Goal: Transaction & Acquisition: Purchase product/service

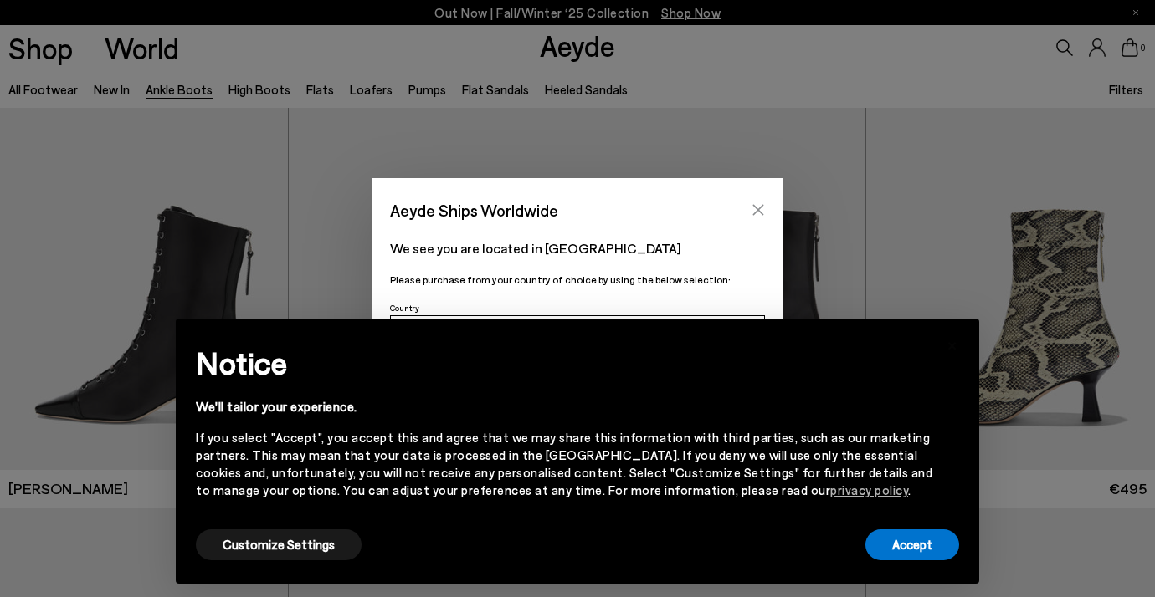
click at [755, 206] on icon "Close" at bounding box center [758, 210] width 11 height 11
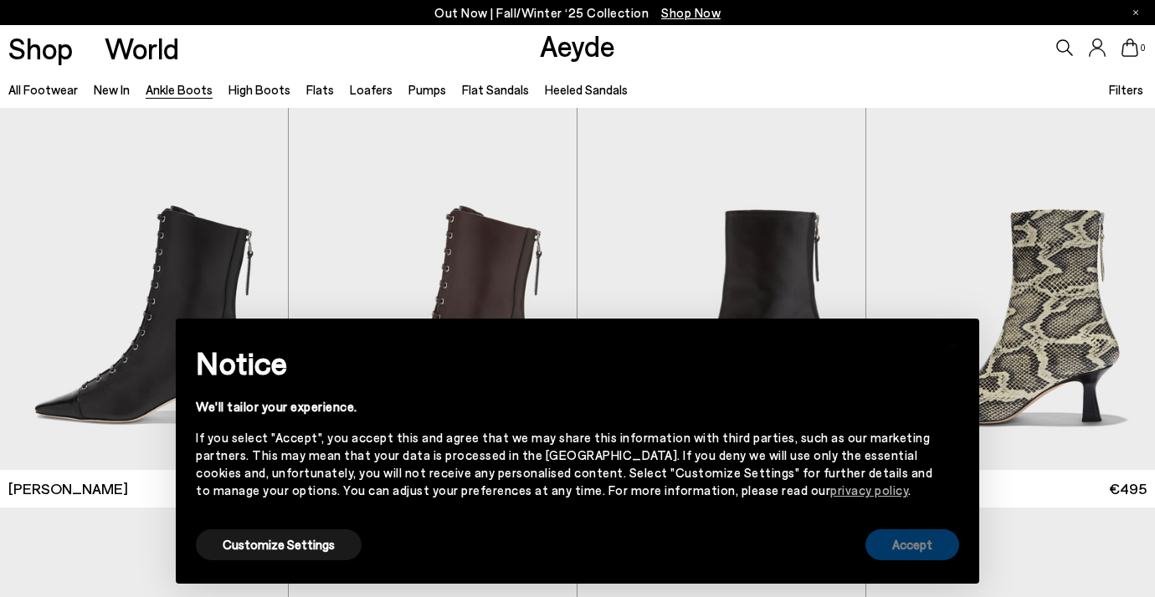
click at [909, 552] on button "Accept" at bounding box center [912, 545] width 94 height 31
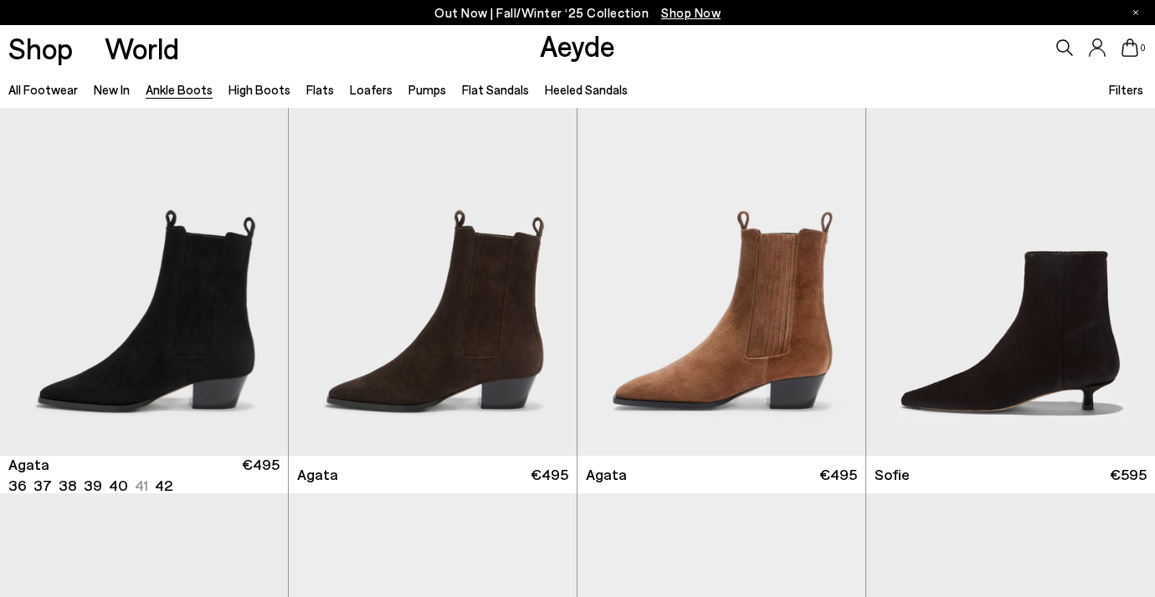
scroll to position [814, 0]
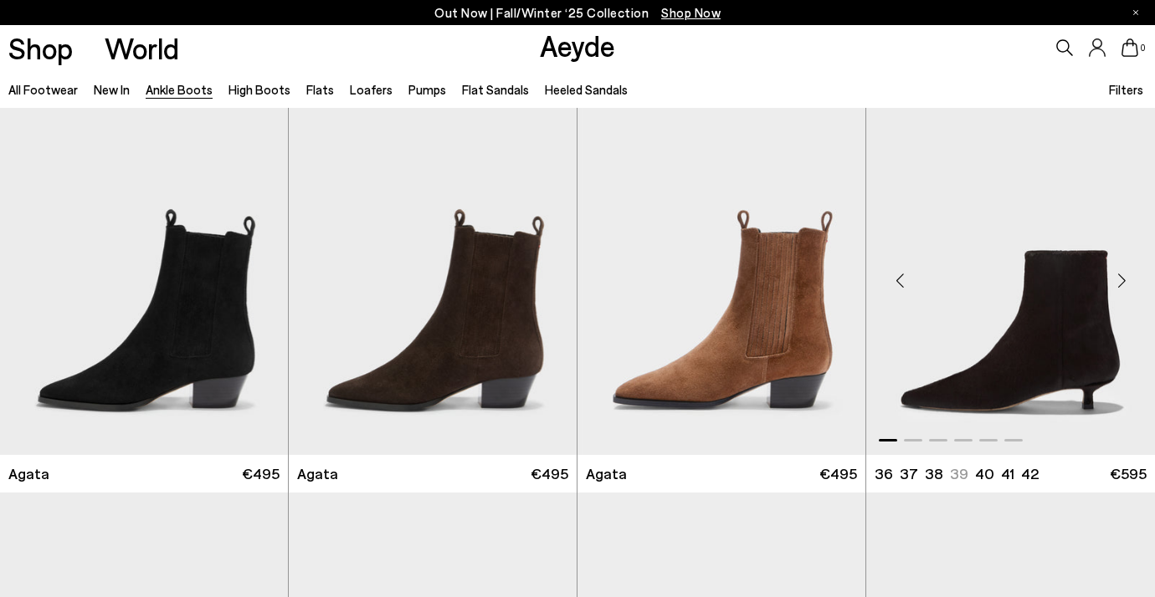
click at [1003, 322] on img "1 / 6" at bounding box center [1010, 274] width 289 height 362
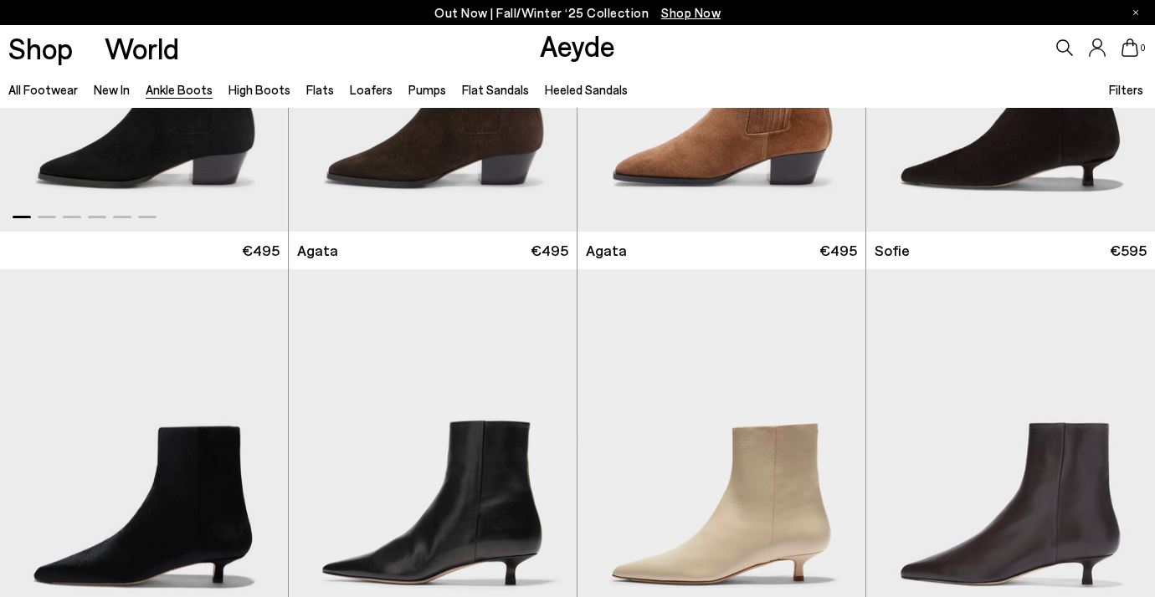
scroll to position [1176, 0]
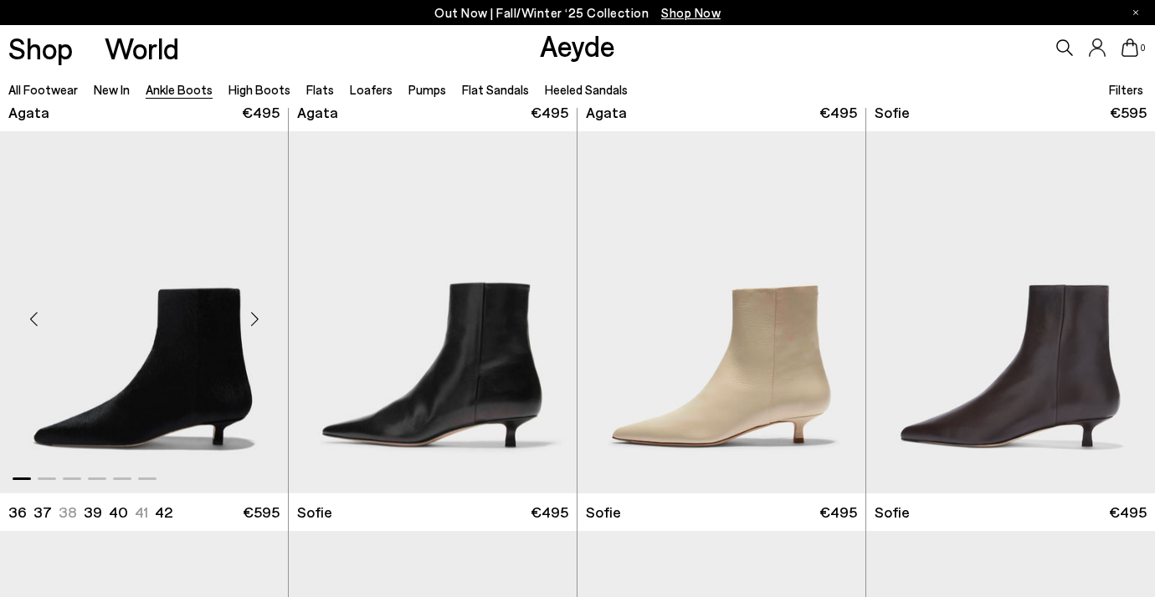
click at [260, 323] on div "Next slide" at bounding box center [254, 319] width 50 height 50
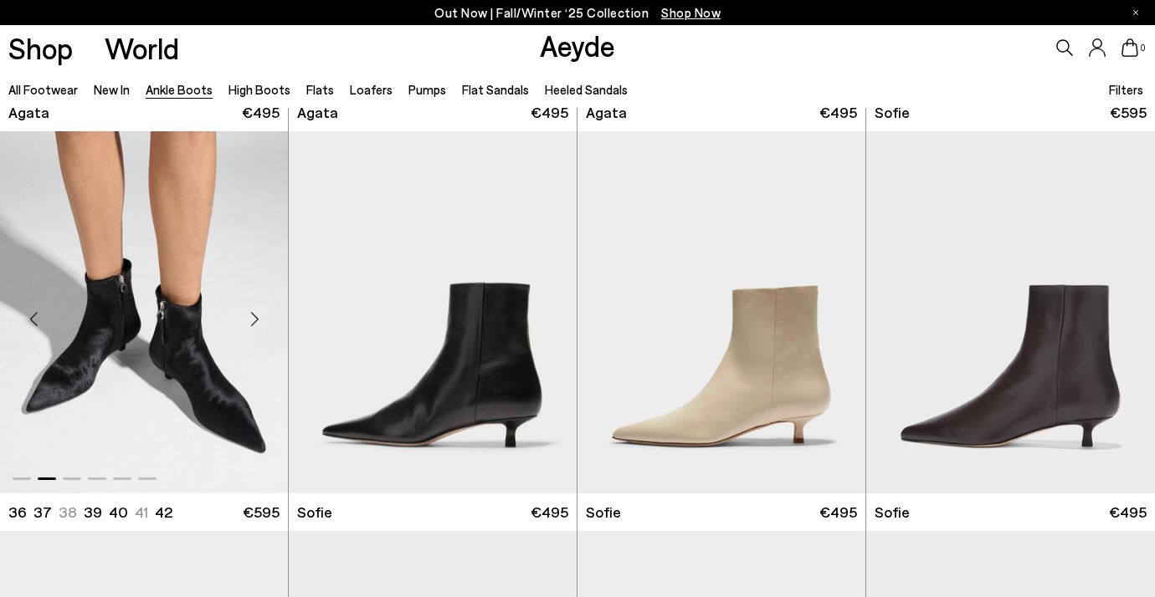
click at [260, 323] on div "Next slide" at bounding box center [254, 319] width 50 height 50
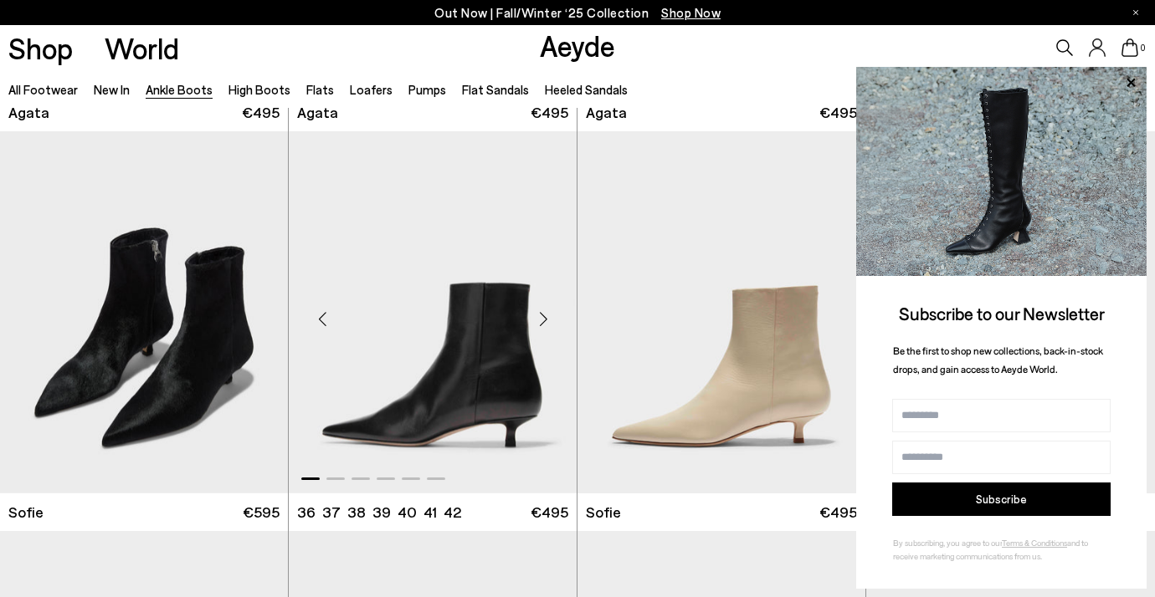
click at [545, 324] on div "Next slide" at bounding box center [543, 319] width 50 height 50
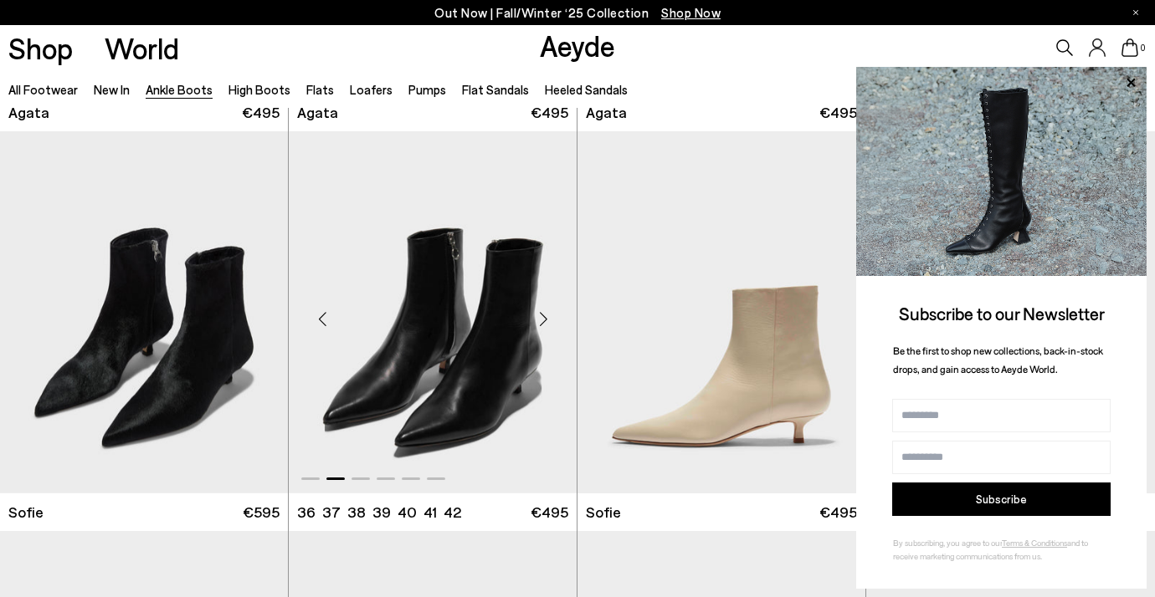
click at [545, 324] on div "Next slide" at bounding box center [543, 319] width 50 height 50
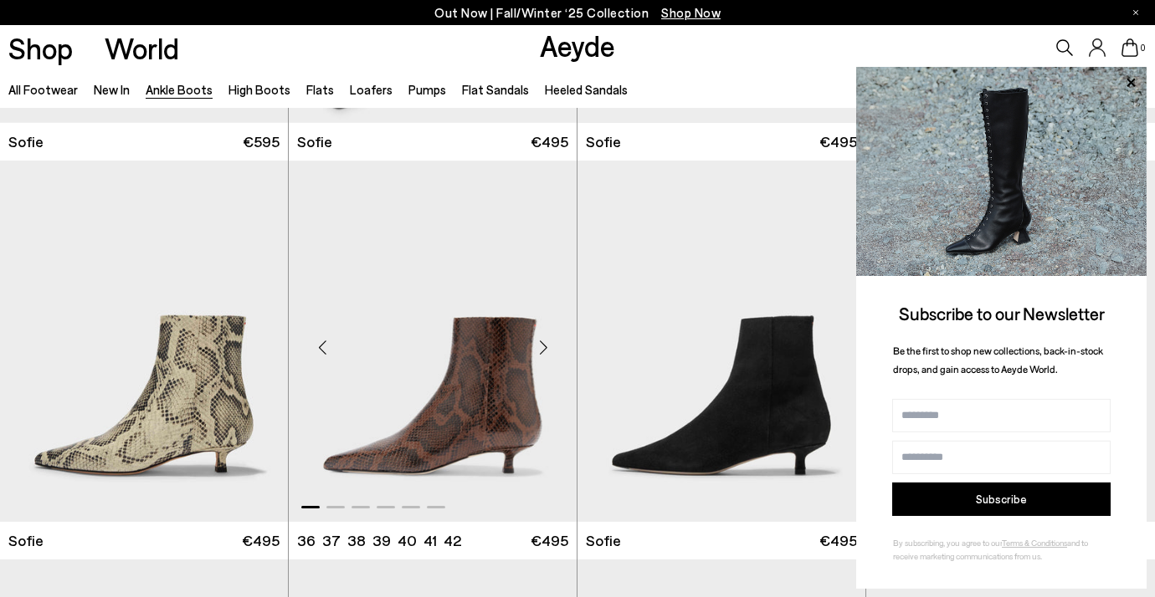
scroll to position [1627, 0]
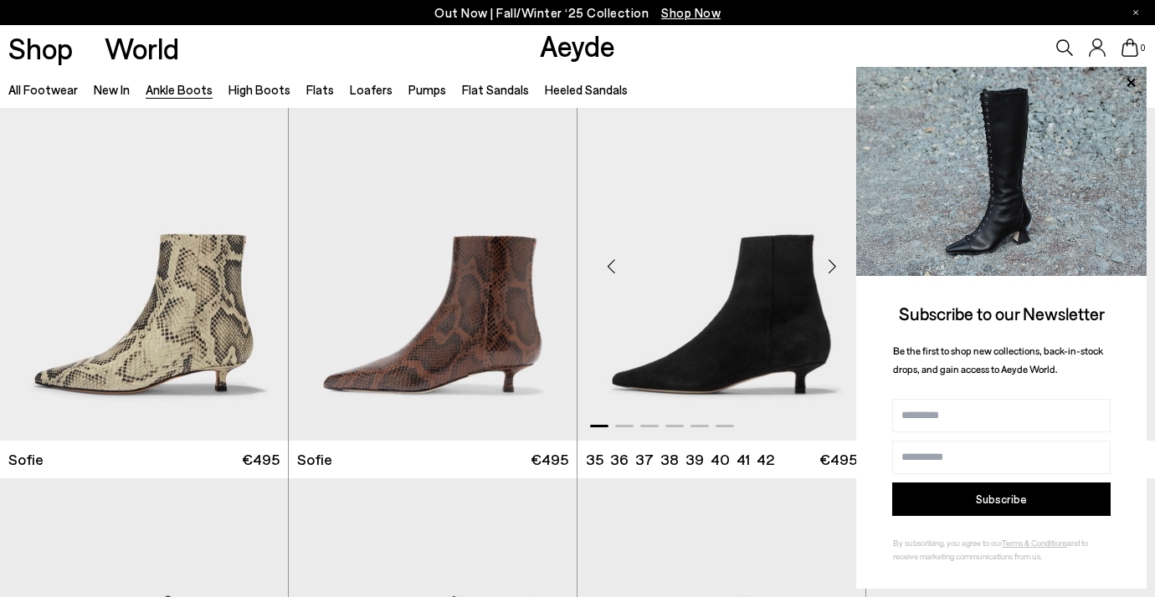
click at [815, 285] on div "Next slide" at bounding box center [832, 267] width 50 height 50
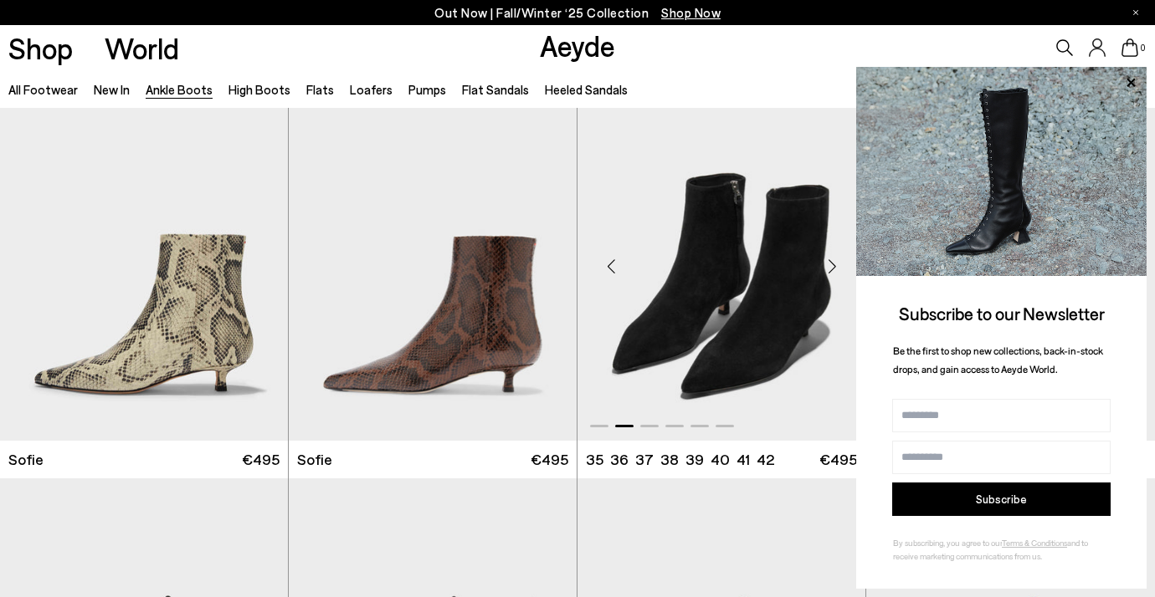
click at [838, 265] on div "Next slide" at bounding box center [832, 267] width 50 height 50
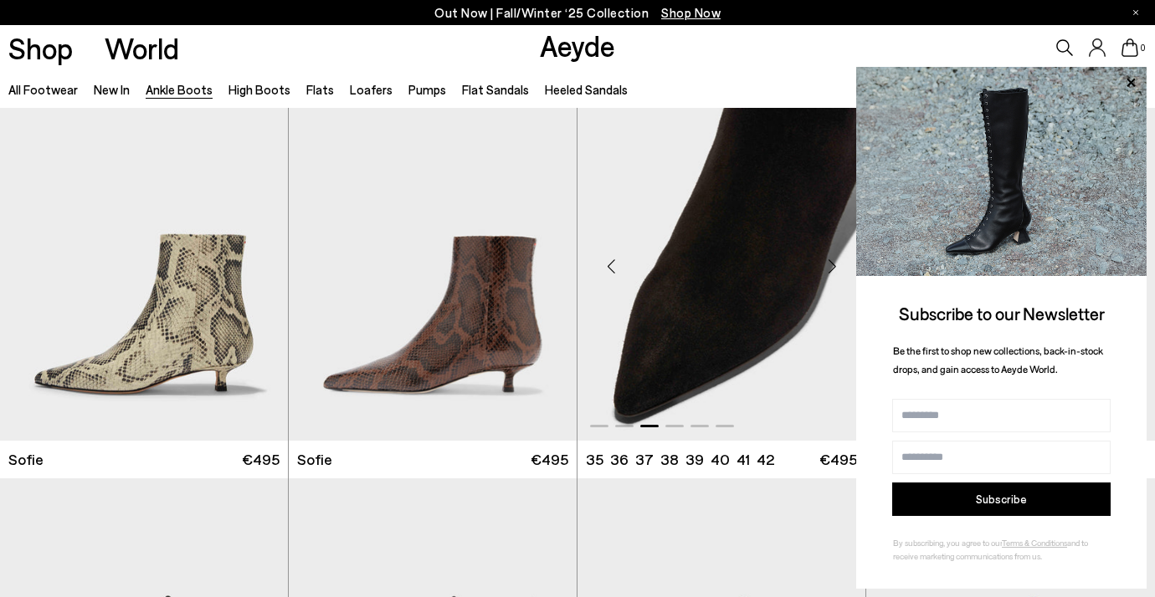
click at [838, 265] on div "Next slide" at bounding box center [832, 267] width 50 height 50
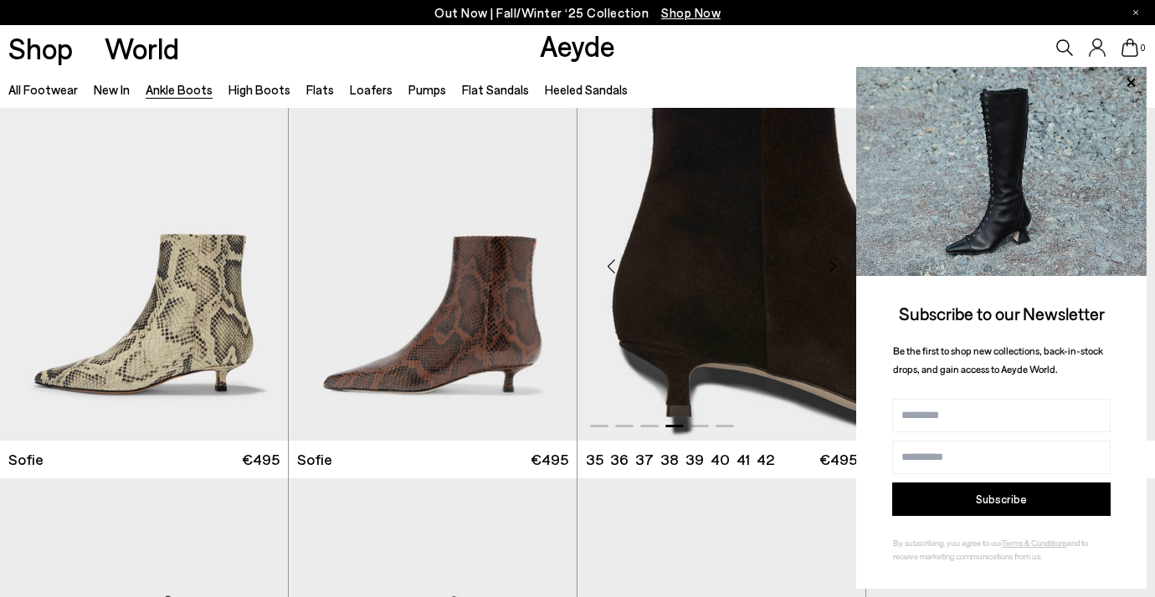
click at [838, 265] on div "Next slide" at bounding box center [832, 267] width 50 height 50
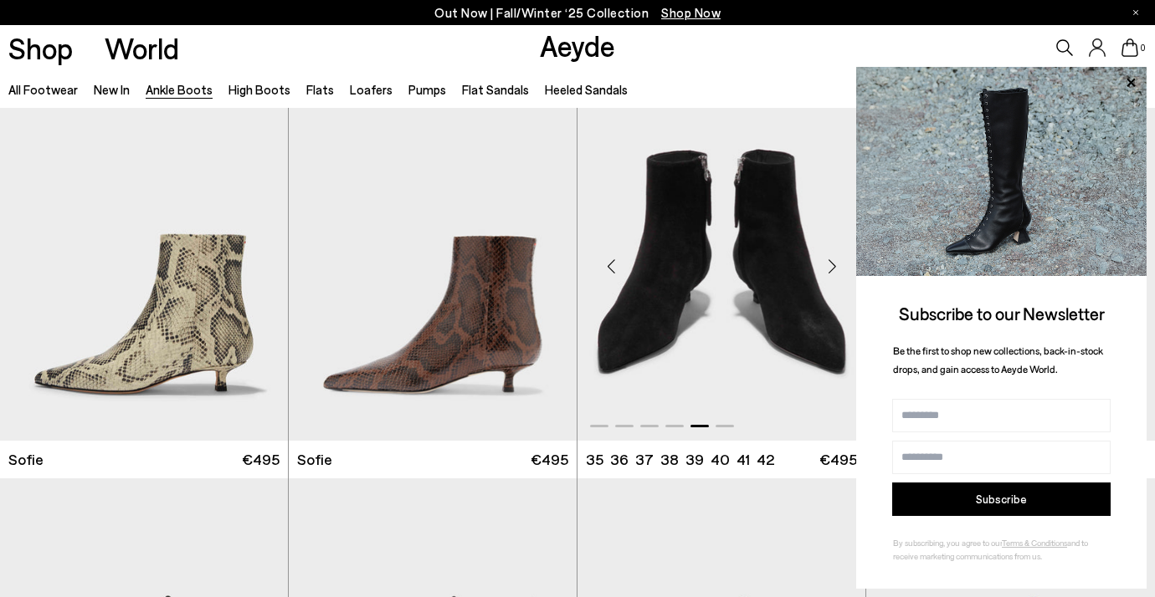
click at [838, 265] on div "Next slide" at bounding box center [832, 267] width 50 height 50
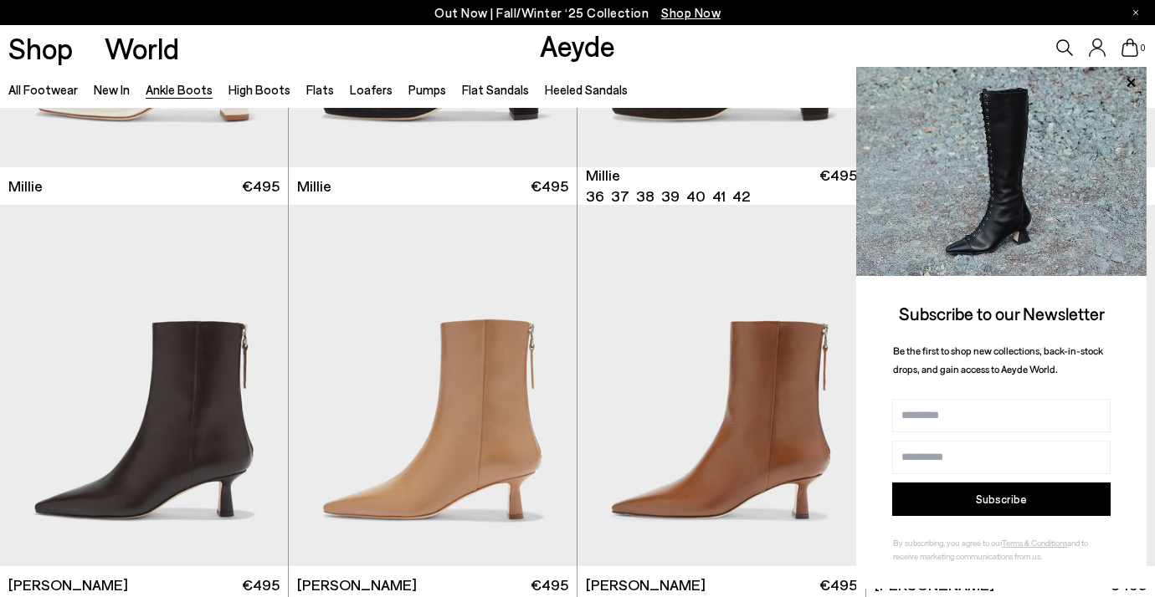
scroll to position [3669, 0]
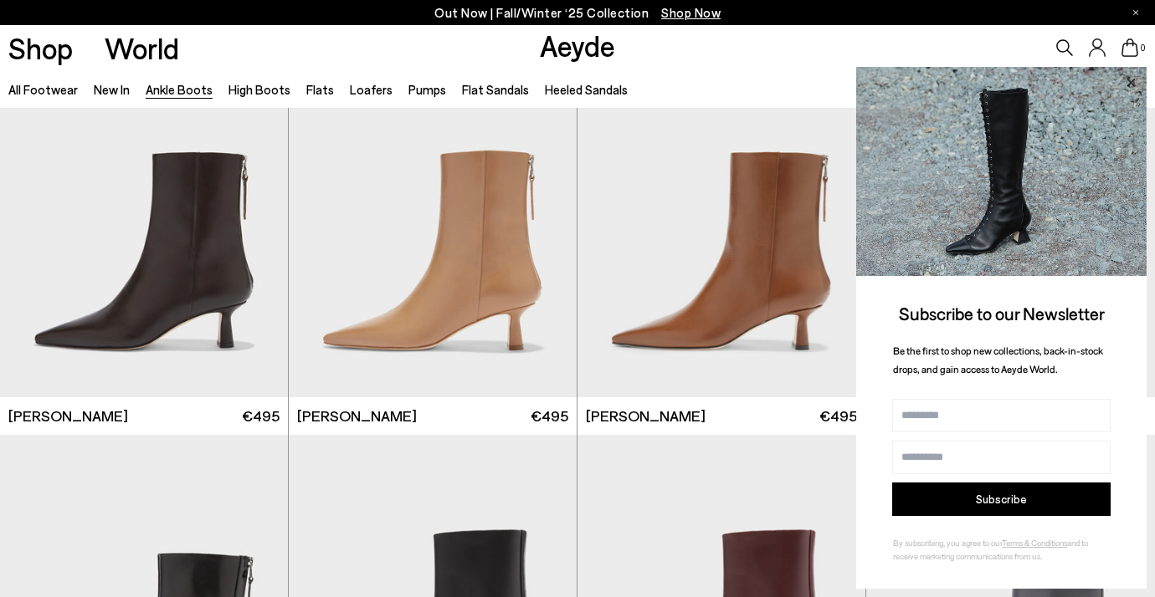
click at [1130, 83] on icon at bounding box center [1130, 82] width 8 height 8
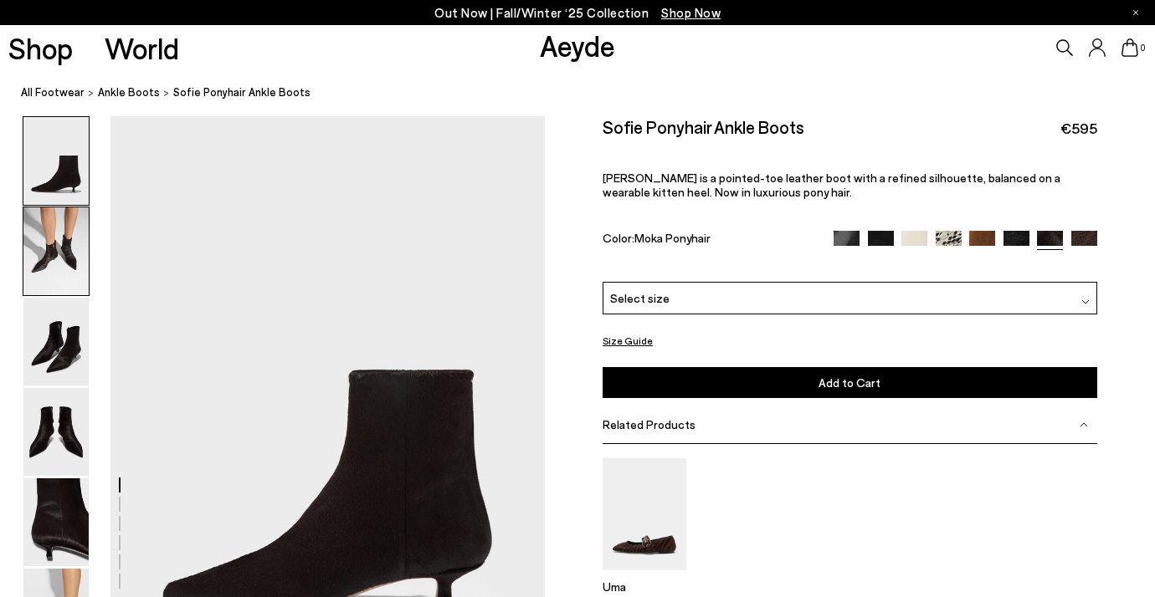
click at [55, 260] on img at bounding box center [55, 252] width 65 height 88
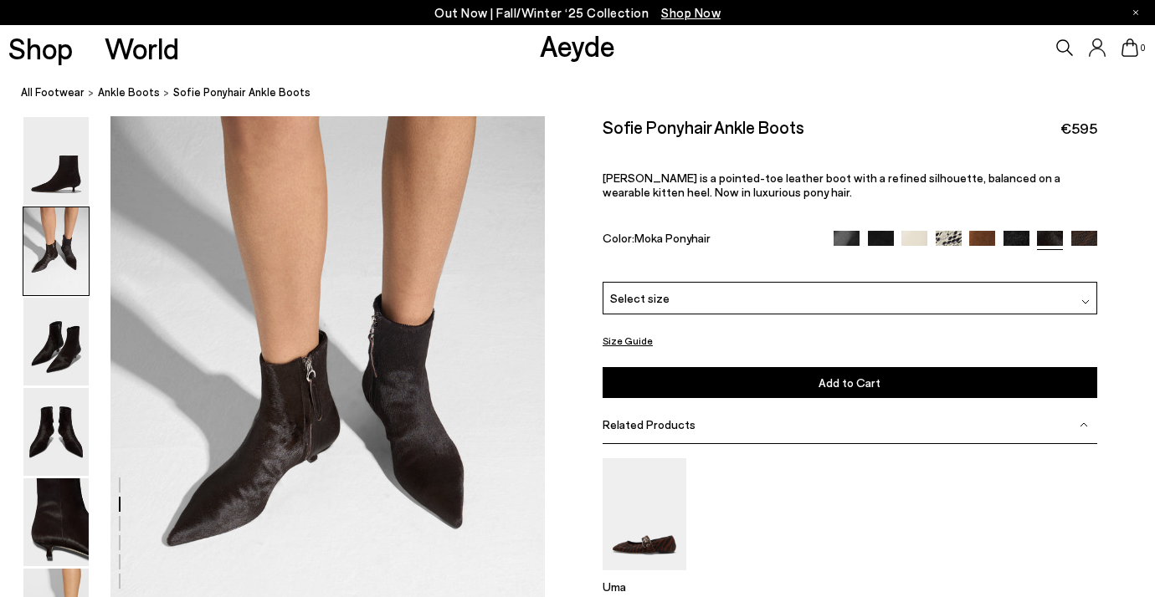
scroll to position [583, 0]
